Goal: Task Accomplishment & Management: Use online tool/utility

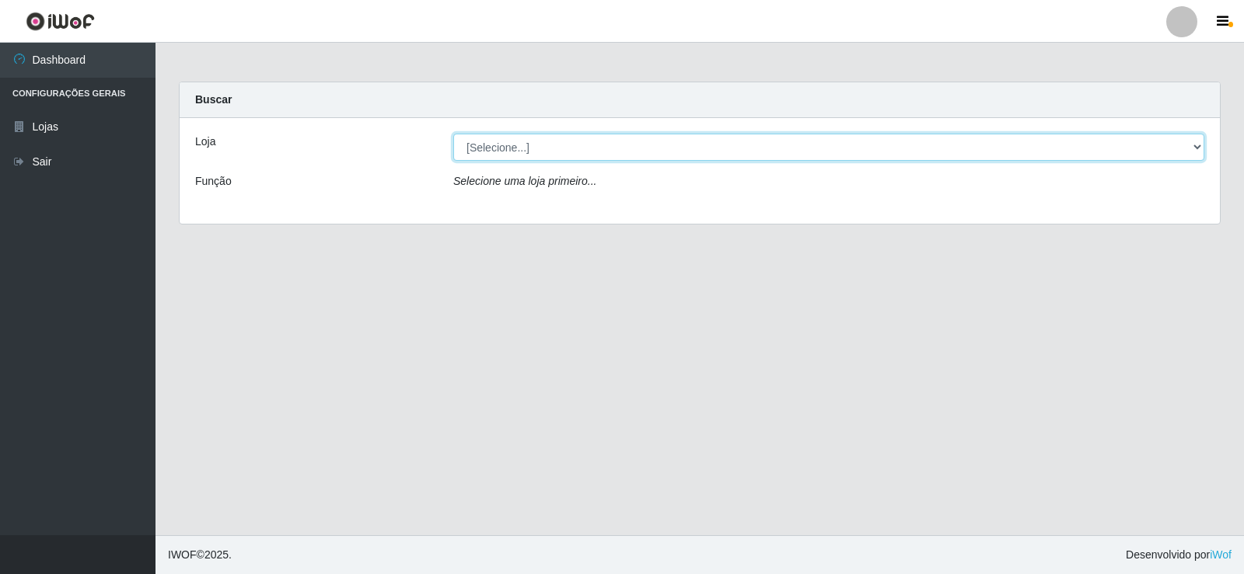
click at [559, 139] on select "[Selecione...] Rede Compras Supermercados - LOJA 2" at bounding box center [828, 147] width 751 height 27
select select "161"
click at [453, 134] on select "[Selecione...] Rede Compras Supermercados - LOJA 2" at bounding box center [828, 147] width 751 height 27
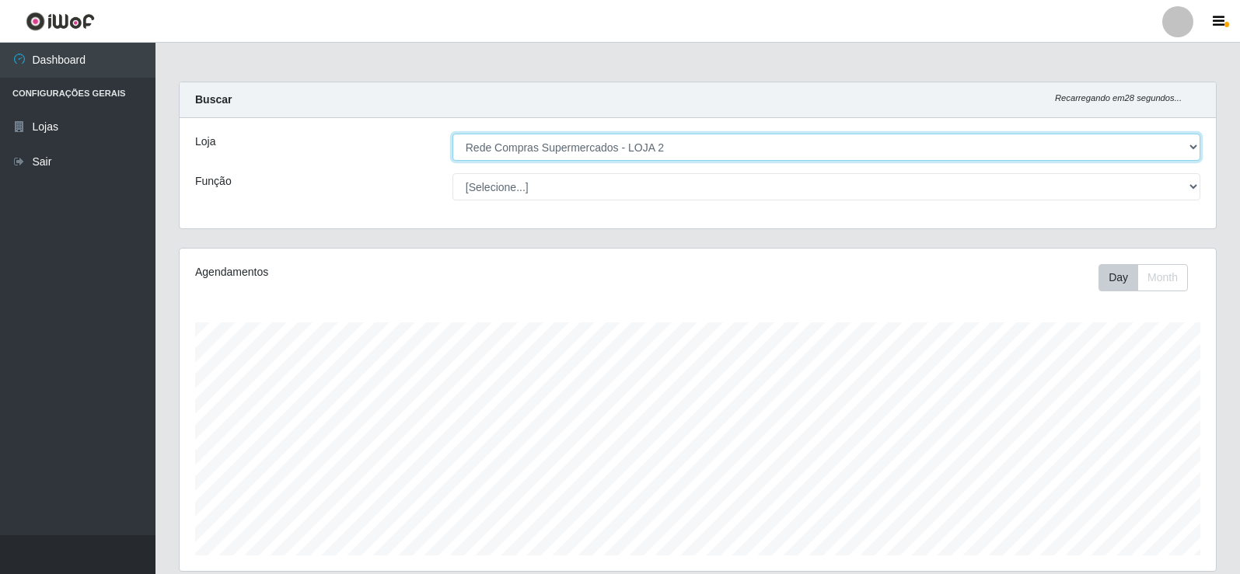
scroll to position [323, 1036]
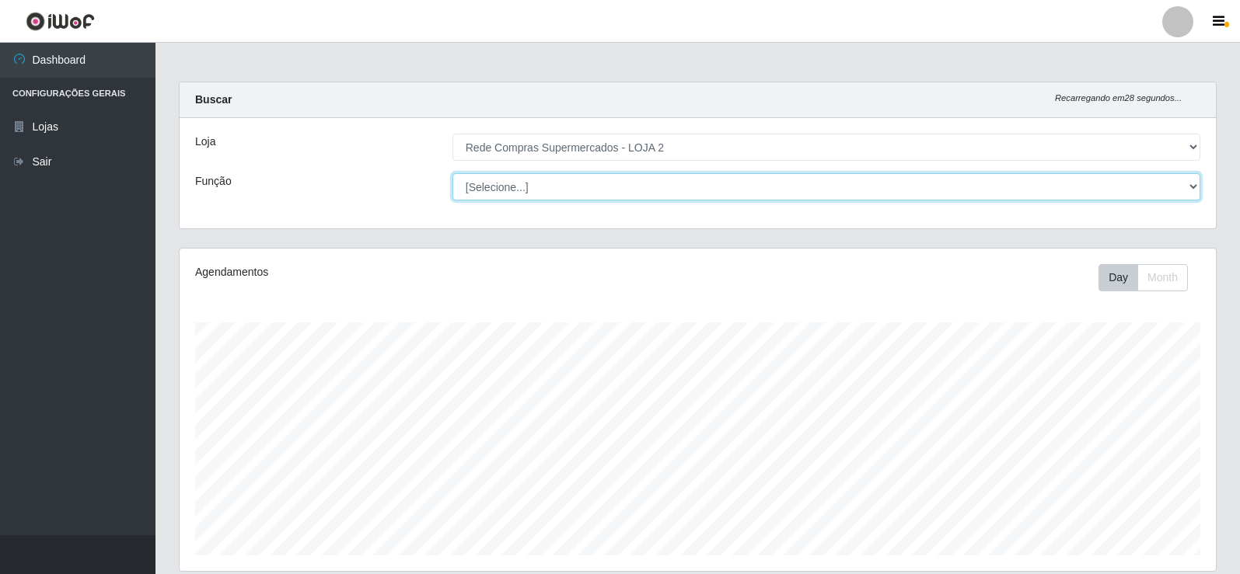
click at [604, 179] on select "[Selecione...] ASG ASG + ASG ++ Balconista Balconista + Balconista ++ Embalador…" at bounding box center [826, 186] width 748 height 27
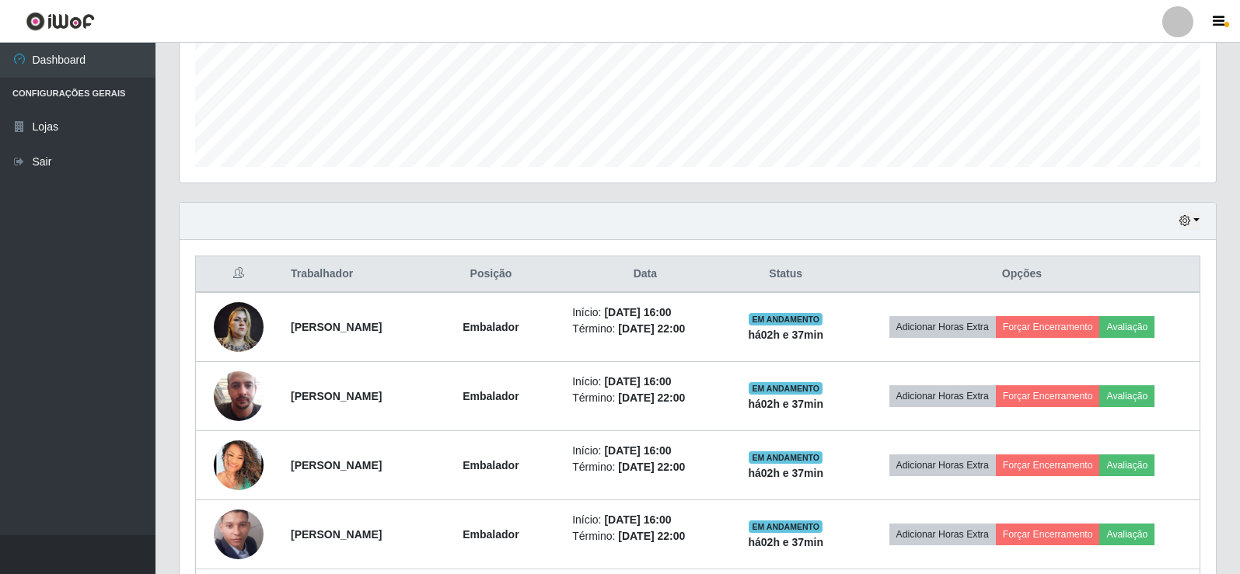
scroll to position [466, 0]
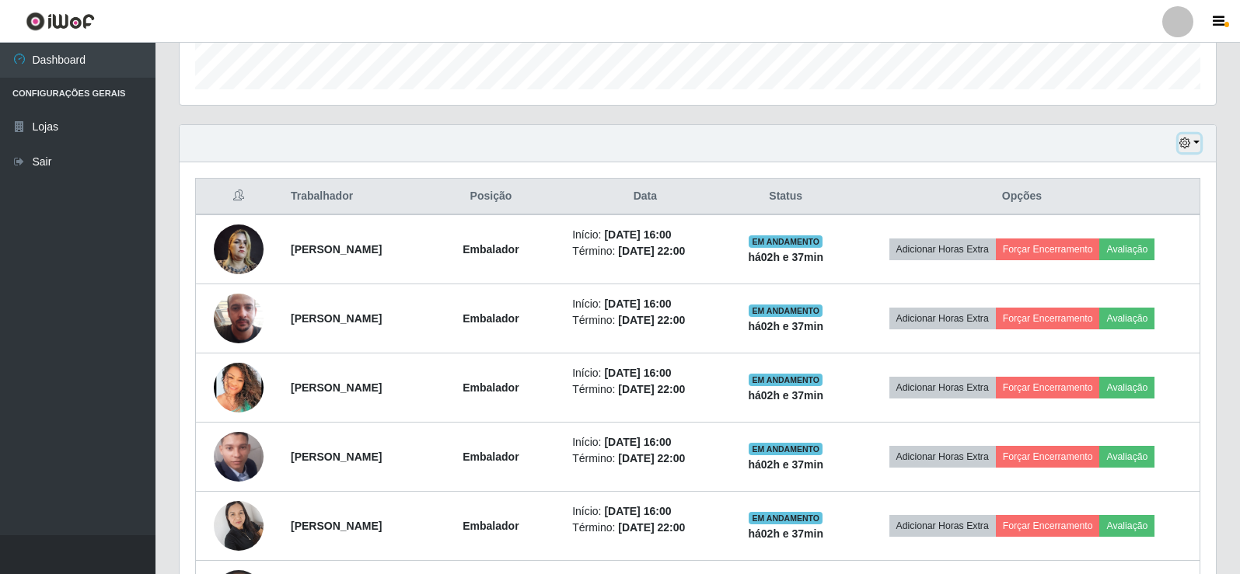
click at [1194, 149] on button "button" at bounding box center [1189, 143] width 22 height 18
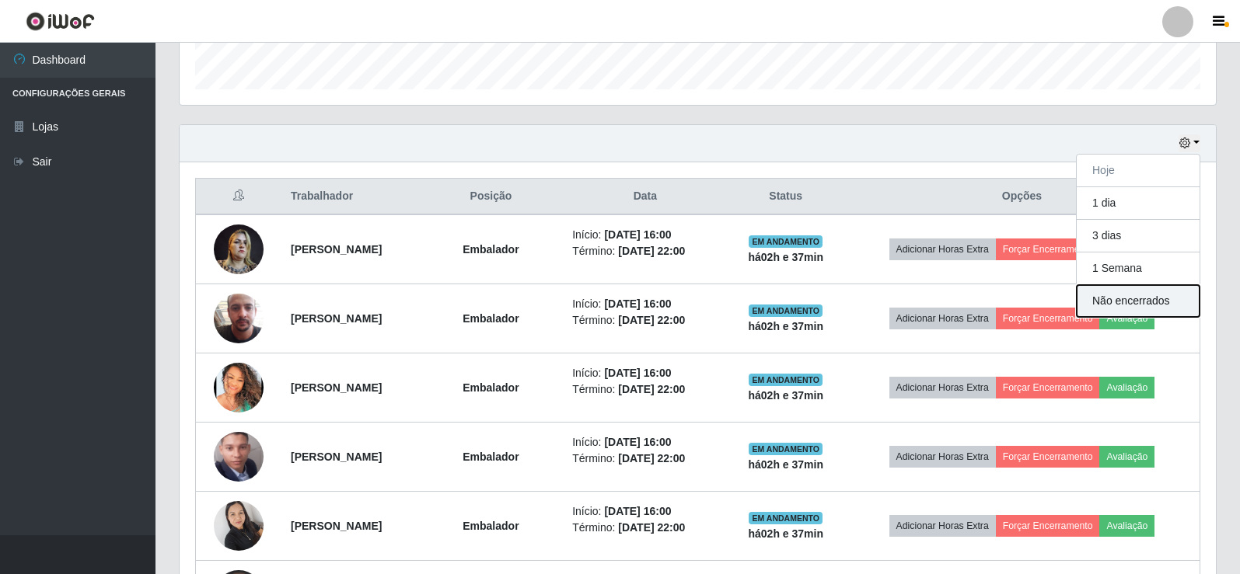
click at [1128, 304] on button "Não encerrados" at bounding box center [1138, 301] width 123 height 32
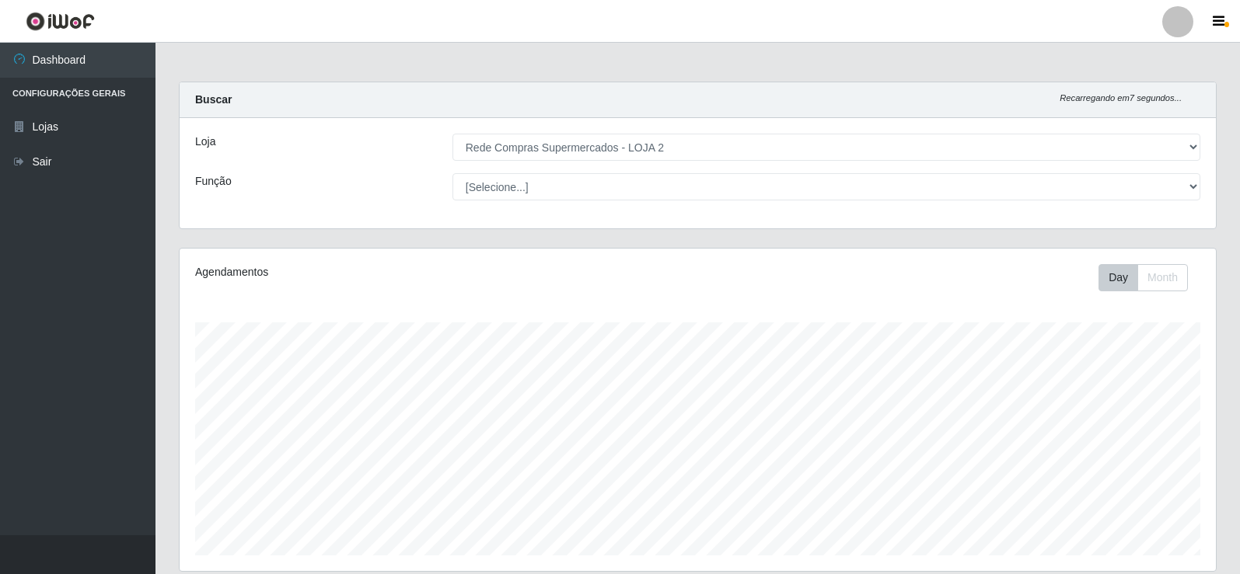
scroll to position [181, 0]
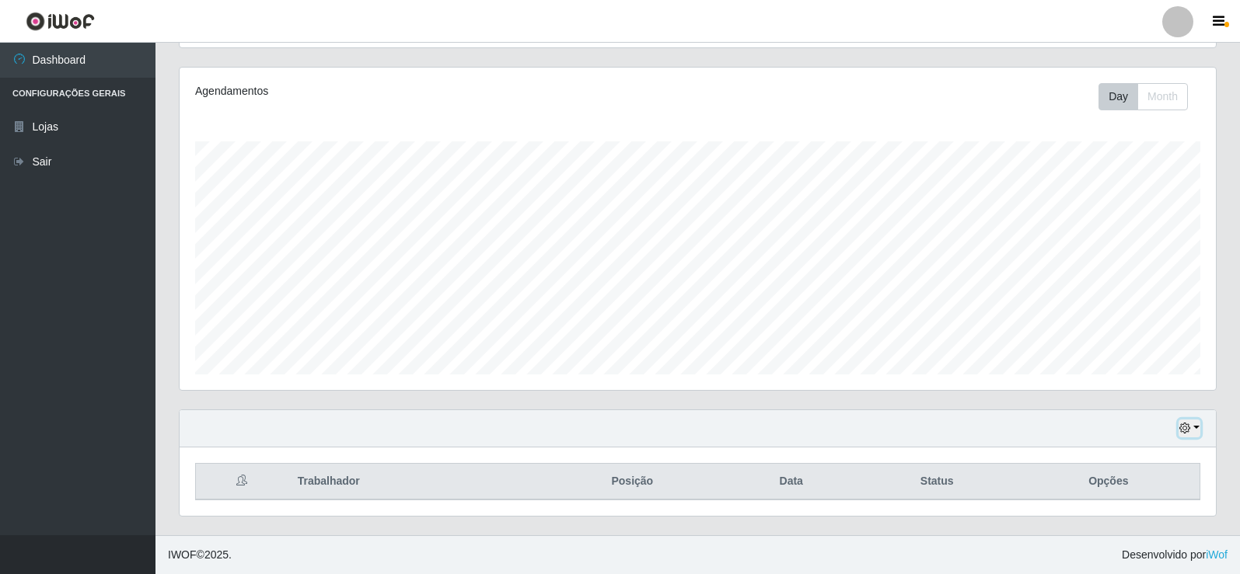
click at [1191, 433] on button "button" at bounding box center [1189, 429] width 22 height 18
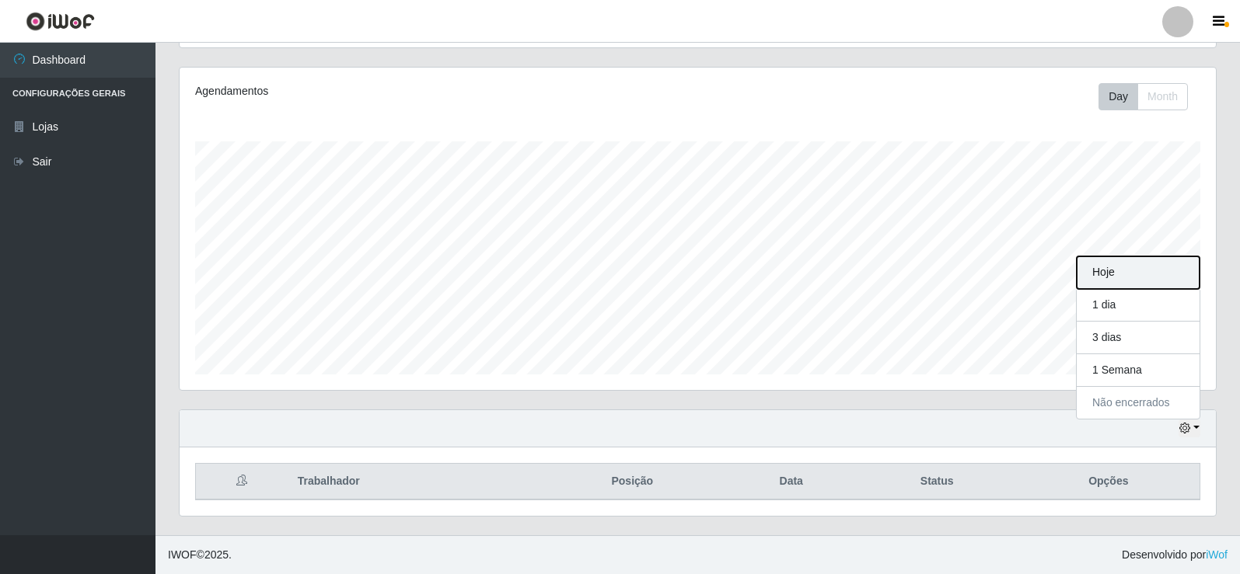
click at [1126, 270] on button "Hoje" at bounding box center [1138, 273] width 123 height 33
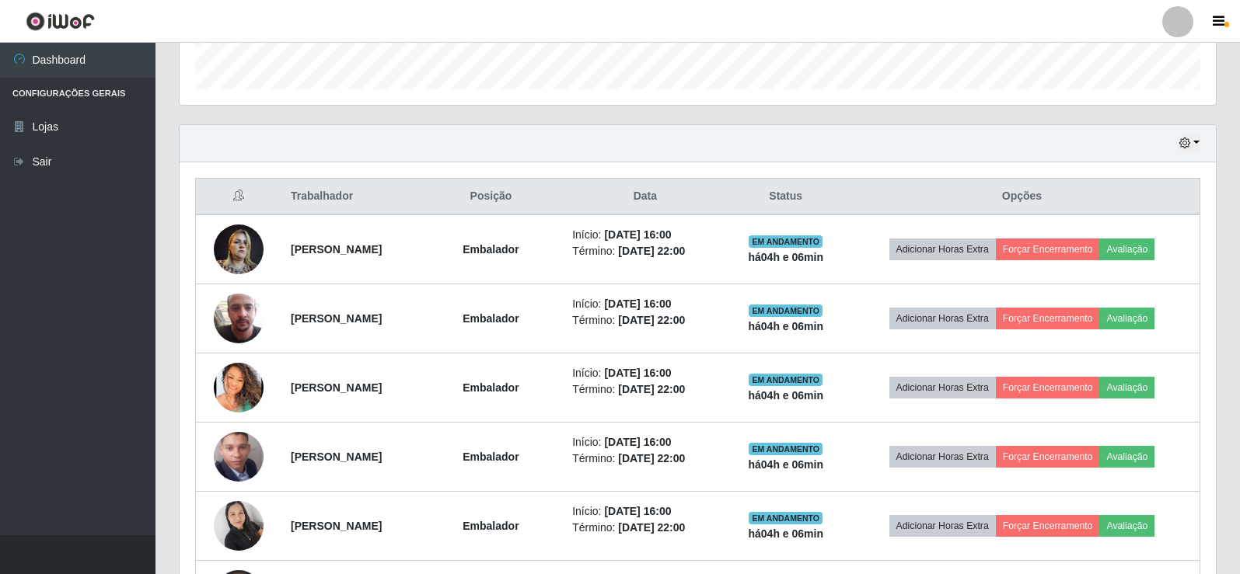
scroll to position [0, 0]
